Goal: Use online tool/utility: Utilize a website feature to perform a specific function

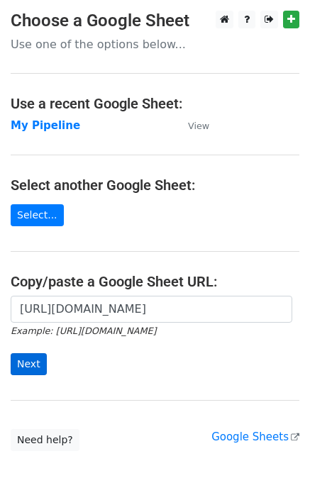
scroll to position [0, 451]
type input "https://docs.google.com/spreadsheets/d/1U_mQk6aSlQtYKjJl1zyBDHA5CHALlrQZ76MJY6o…"
click at [25, 363] on input "Next" at bounding box center [29, 364] width 36 height 22
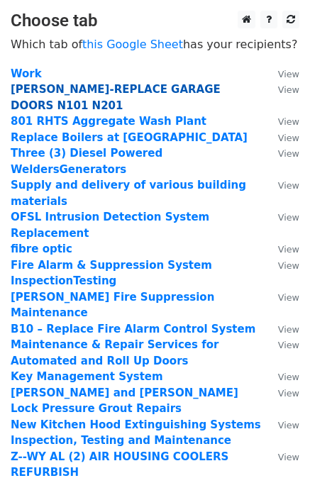
click at [130, 89] on strong "[PERSON_NAME]-REPLACE GARAGE DOORS N101 N201" at bounding box center [116, 97] width 210 height 29
